Goal: Find specific page/section: Find specific page/section

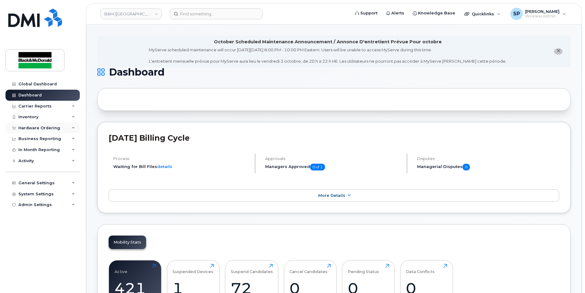
click at [45, 127] on div "Hardware Ordering" at bounding box center [39, 128] width 42 height 5
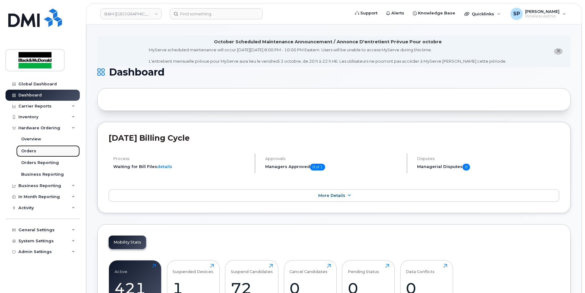
click at [32, 148] on div "Orders" at bounding box center [28, 151] width 15 height 6
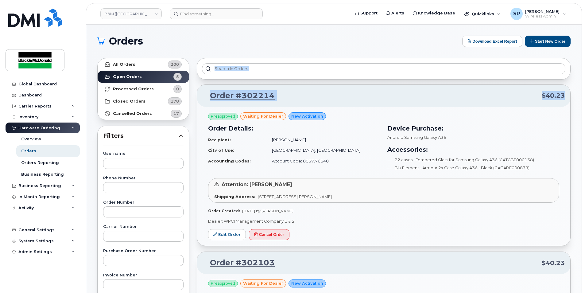
drag, startPoint x: 584, startPoint y: 69, endPoint x: 586, endPoint y: 103, distance: 34.4
click at [474, 220] on p "Dealer: WPCI Management Company 1 & 2" at bounding box center [383, 221] width 351 height 6
drag, startPoint x: 584, startPoint y: 48, endPoint x: 585, endPoint y: 83, distance: 34.4
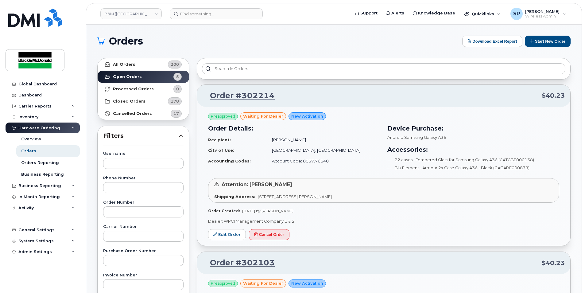
click at [449, 214] on div "Preapproved waiting for dealer New Activation Order Details: Recipient: Jarret …" at bounding box center [383, 176] width 373 height 139
drag, startPoint x: 130, startPoint y: 61, endPoint x: 138, endPoint y: 63, distance: 8.6
click at [130, 61] on link "All Orders 200" at bounding box center [143, 64] width 91 height 12
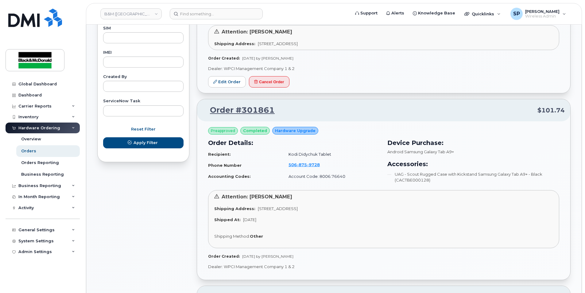
scroll to position [308, 0]
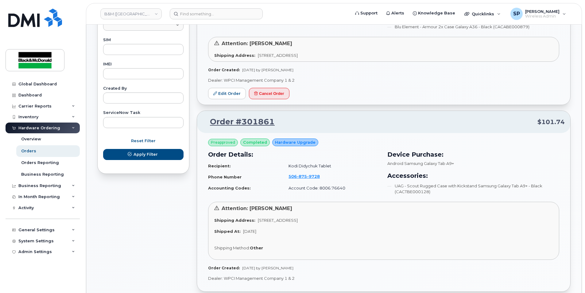
click at [479, 81] on p "Dealer: WPCI Management Company 1 & 2" at bounding box center [383, 80] width 351 height 6
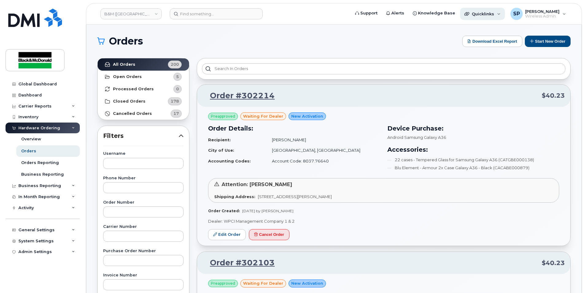
click at [485, 16] on span "Quicklinks" at bounding box center [483, 13] width 22 height 5
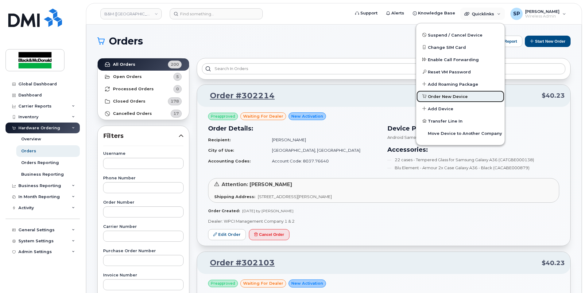
click at [445, 100] on link "Order New Device" at bounding box center [460, 96] width 88 height 12
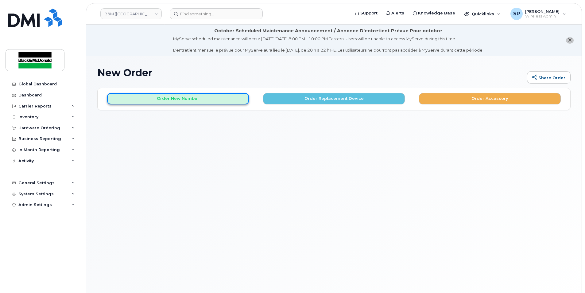
click at [203, 102] on button "Order New Number" at bounding box center [178, 98] width 142 height 11
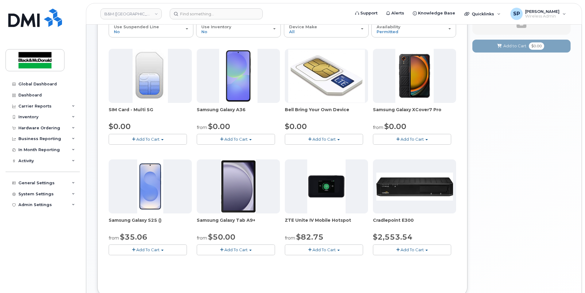
scroll to position [51, 0]
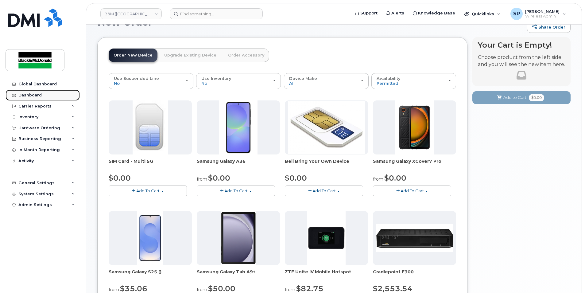
click at [43, 94] on link "Dashboard" at bounding box center [43, 95] width 74 height 11
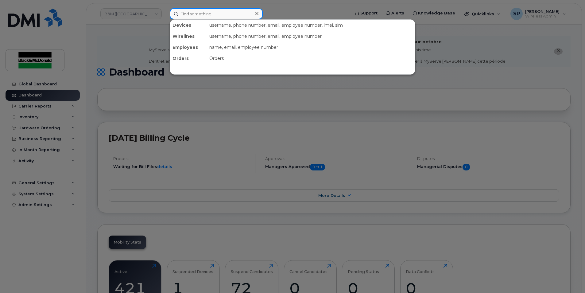
click at [185, 17] on input at bounding box center [216, 13] width 93 height 11
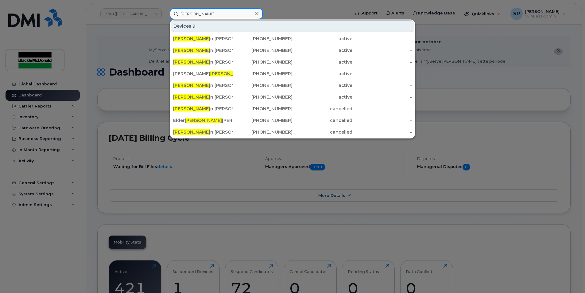
type input "shaw"
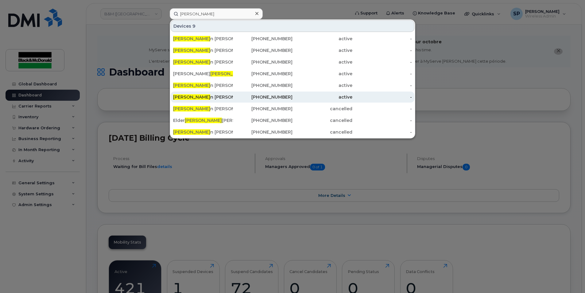
click at [200, 98] on div "Shaw n Briggs" at bounding box center [203, 97] width 60 height 6
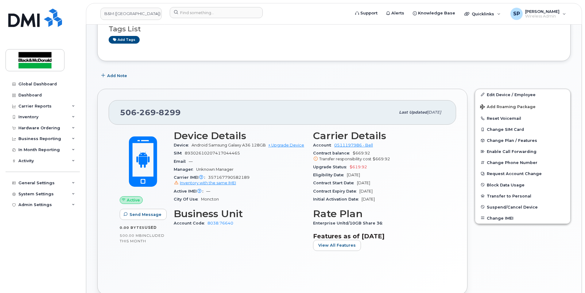
scroll to position [123, 0]
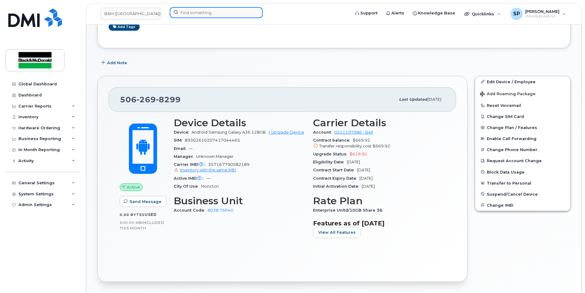
click at [206, 17] on input at bounding box center [216, 12] width 93 height 11
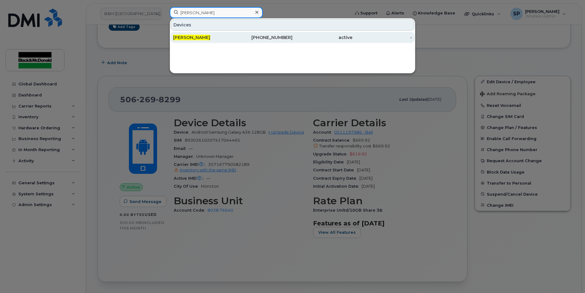
type input "Corey mayo"
click at [201, 41] on div "[PERSON_NAME]" at bounding box center [203, 37] width 60 height 11
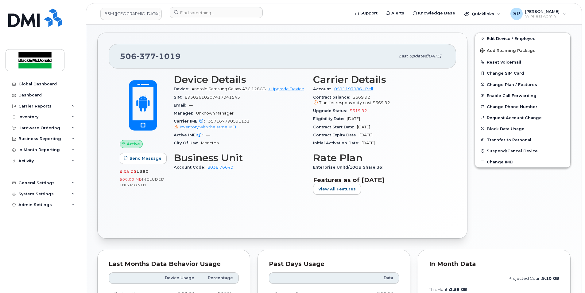
scroll to position [153, 0]
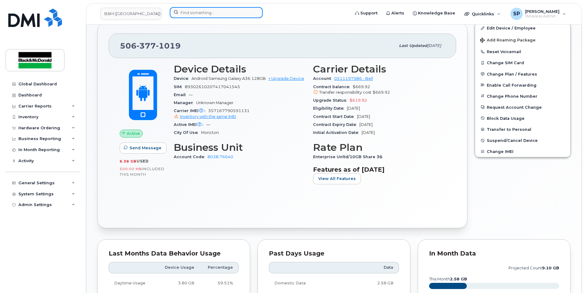
click at [213, 11] on input at bounding box center [216, 12] width 93 height 11
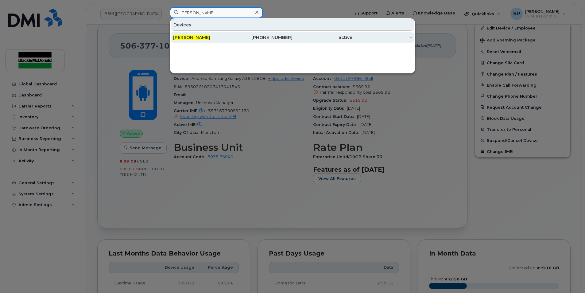
type input "Ashley barnes"
click at [212, 40] on div "[PERSON_NAME]" at bounding box center [203, 37] width 60 height 6
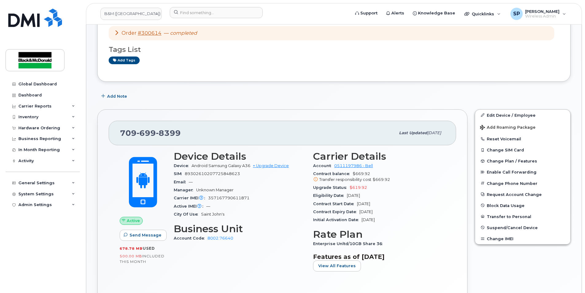
scroll to position [120, 0]
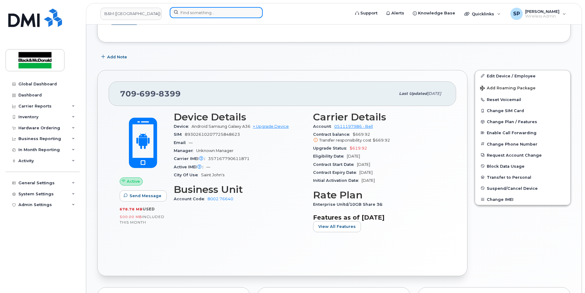
click at [199, 12] on input at bounding box center [216, 12] width 93 height 11
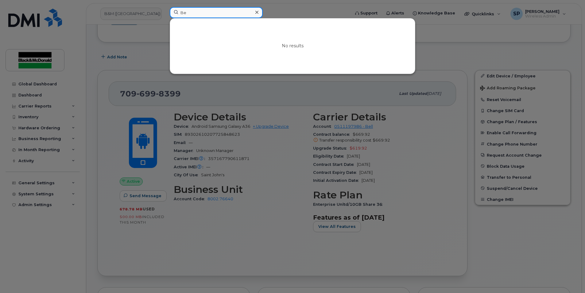
type input "B"
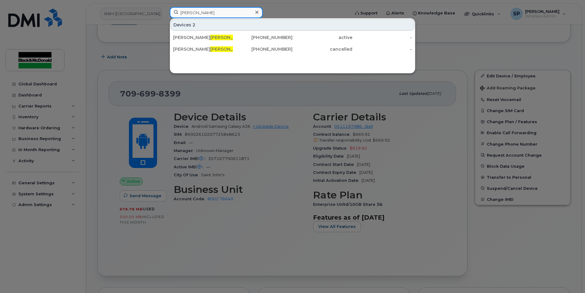
type input "McLearn"
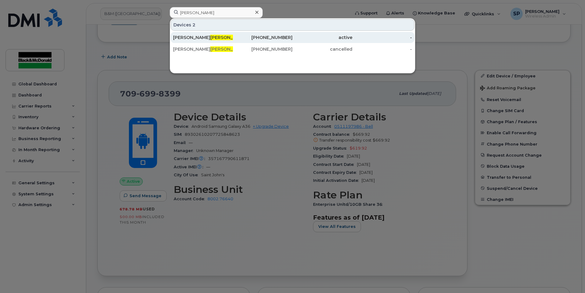
click at [299, 35] on div "active" at bounding box center [322, 37] width 60 height 6
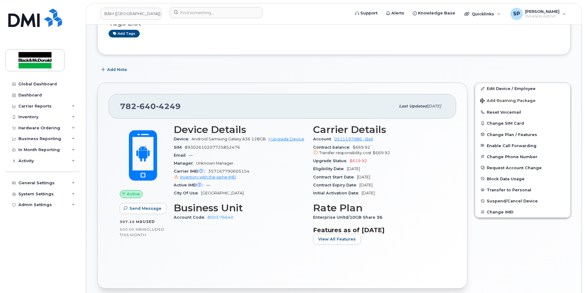
scroll to position [94, 0]
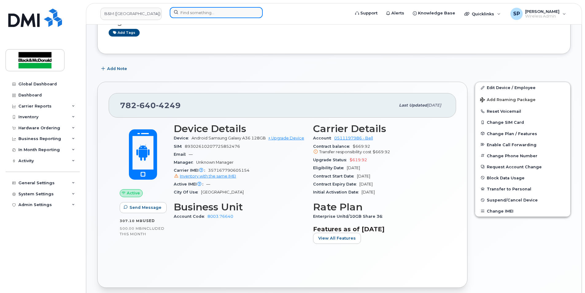
click at [195, 14] on input at bounding box center [216, 12] width 93 height 11
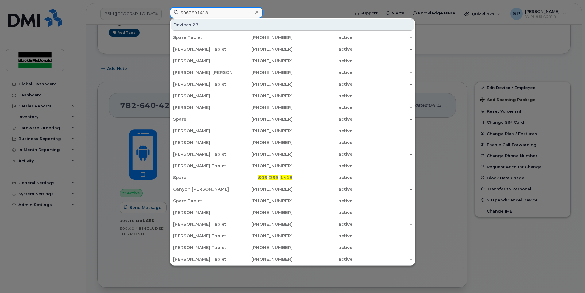
type input "5062691418"
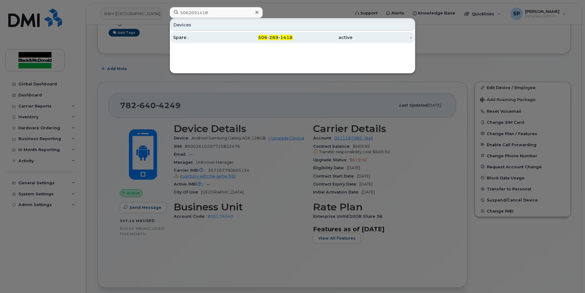
click at [207, 36] on div "Spare ." at bounding box center [203, 37] width 60 height 6
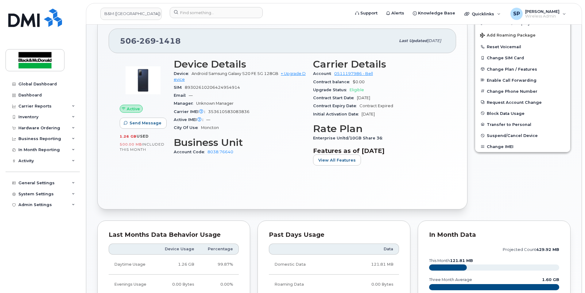
scroll to position [146, 0]
